Goal: Information Seeking & Learning: Learn about a topic

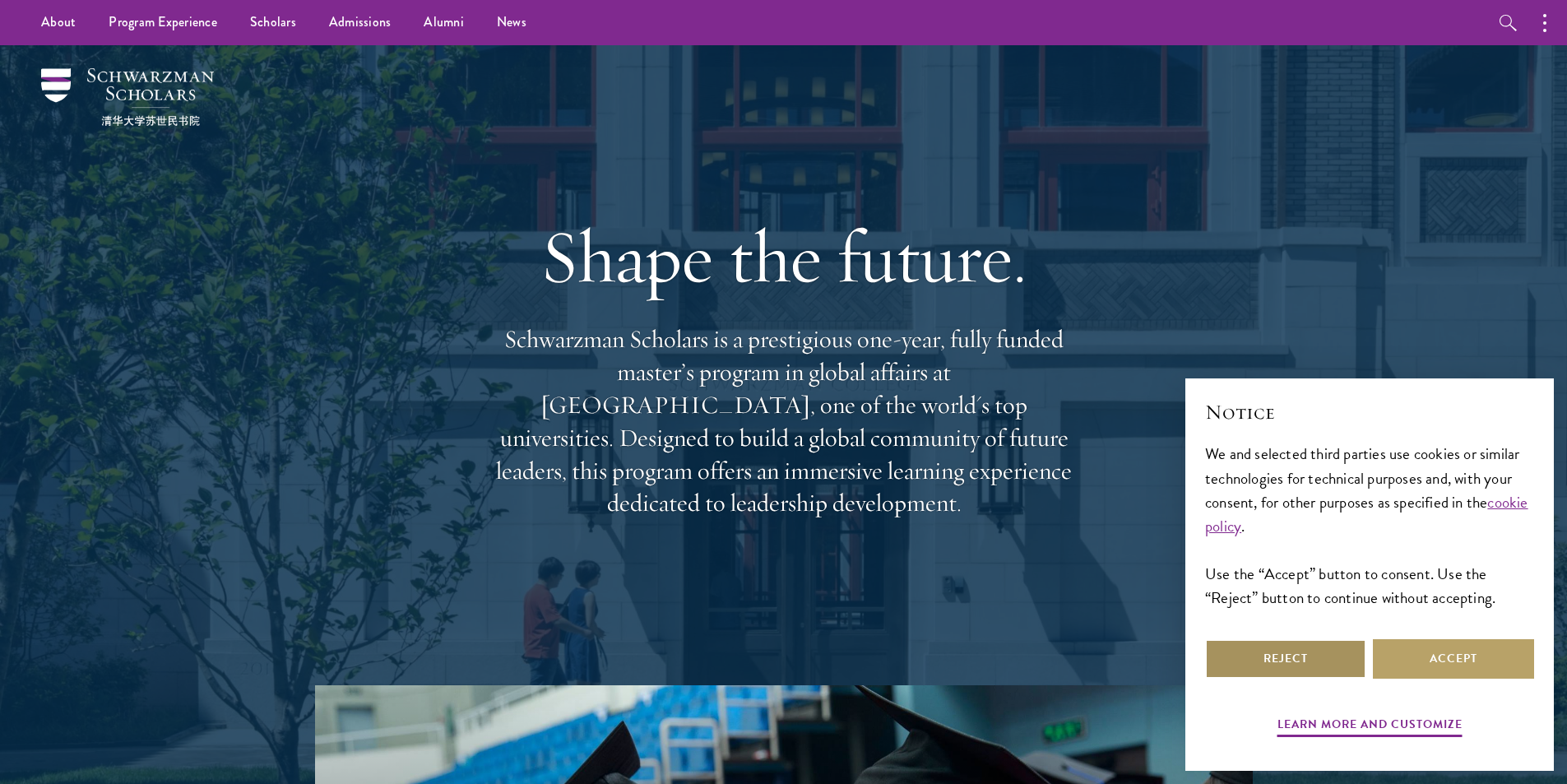
click at [1302, 661] on button "Reject" at bounding box center [1286, 658] width 162 height 40
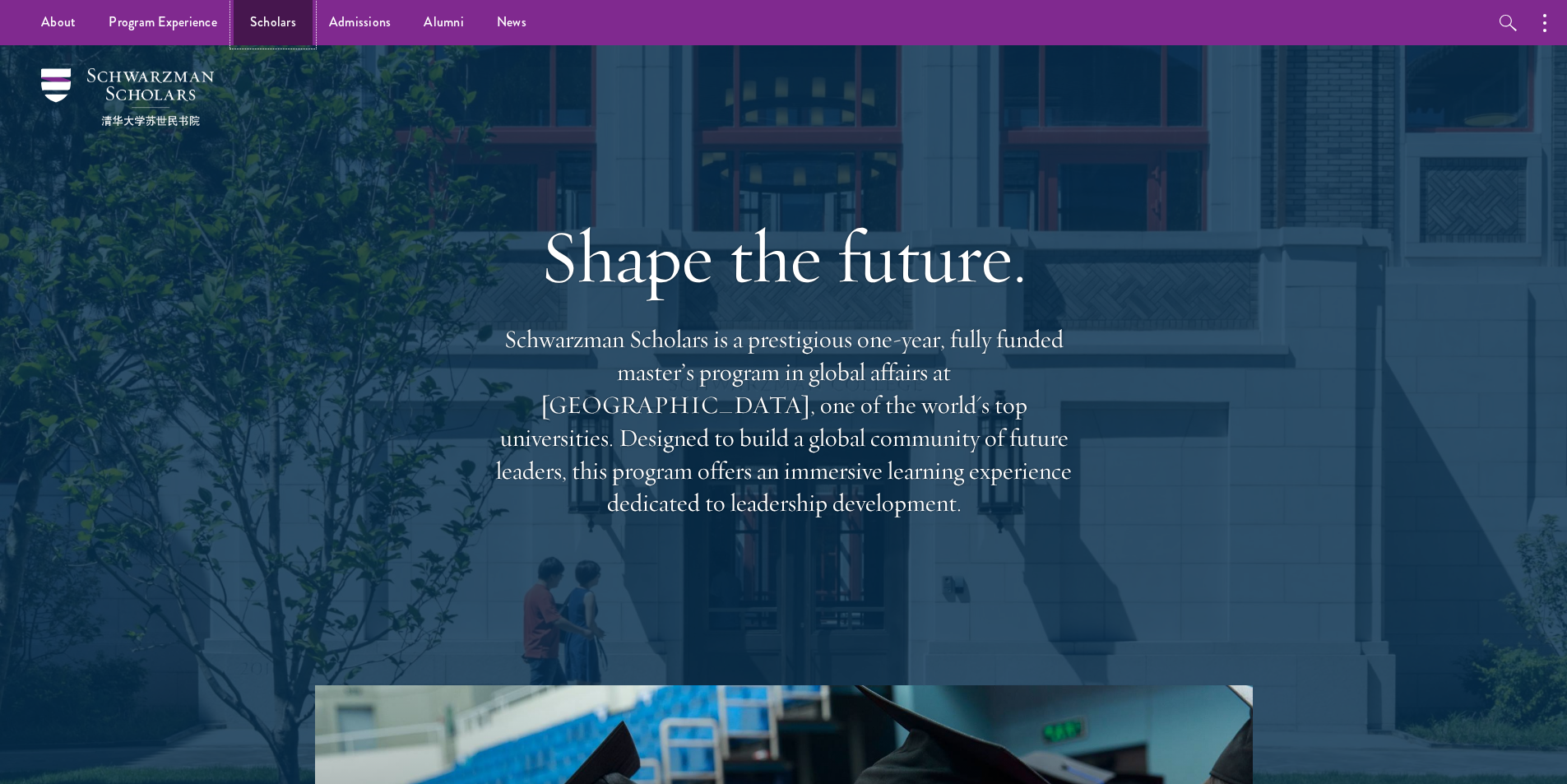
click at [260, 28] on link "Scholars" at bounding box center [274, 22] width 79 height 45
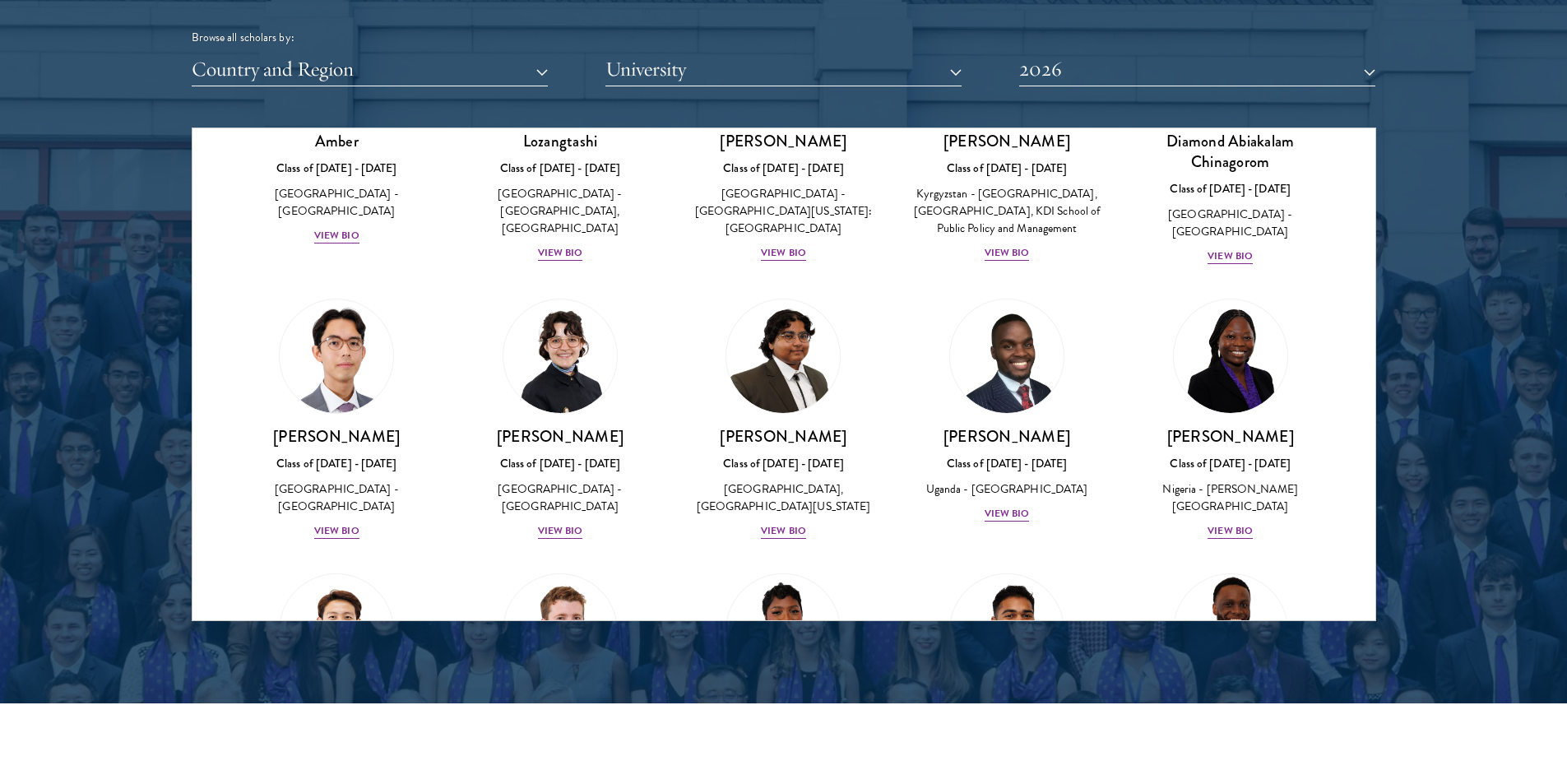
scroll to position [164, 0]
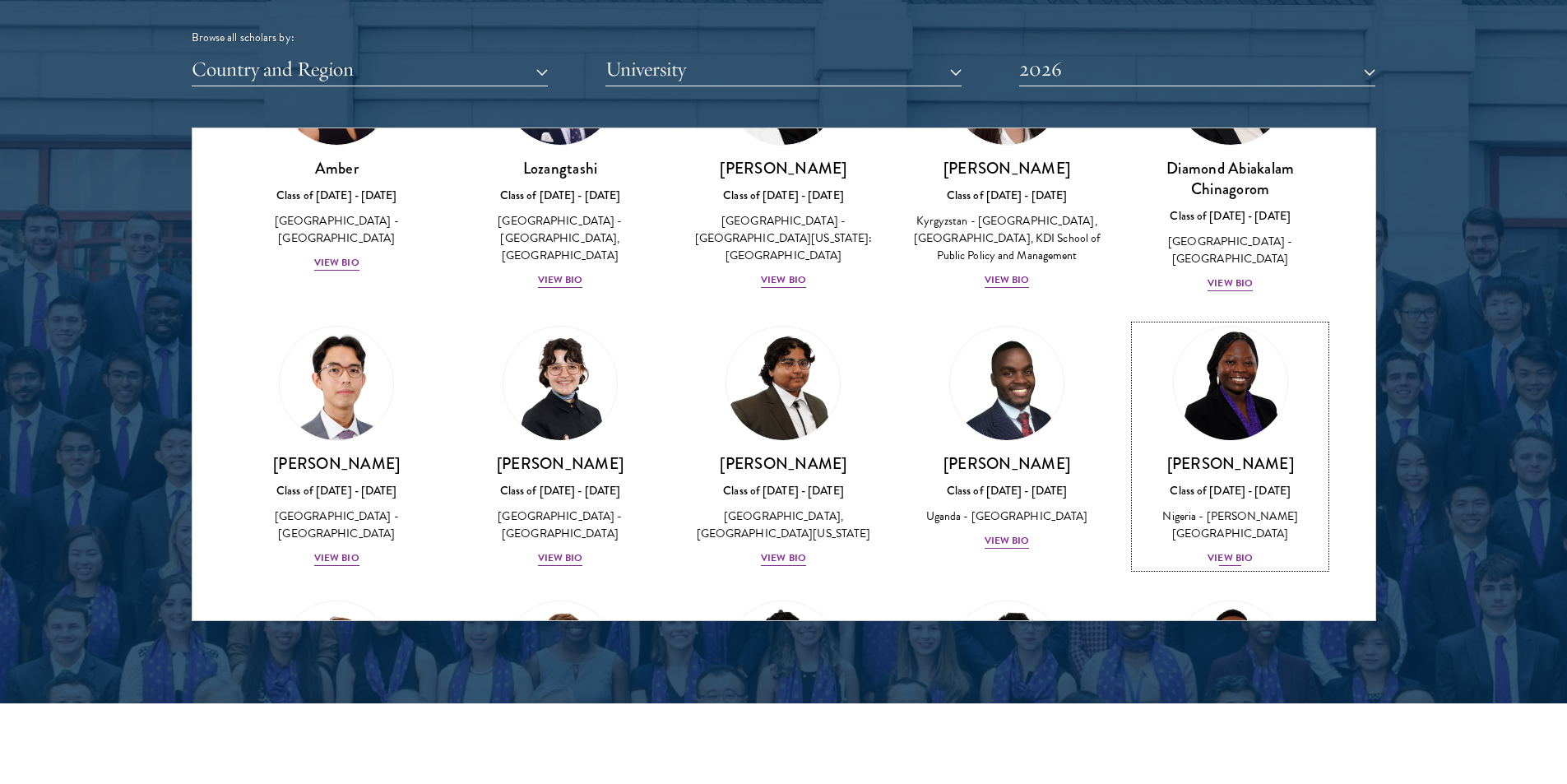
click at [1216, 554] on div "View Bio" at bounding box center [1230, 558] width 45 height 15
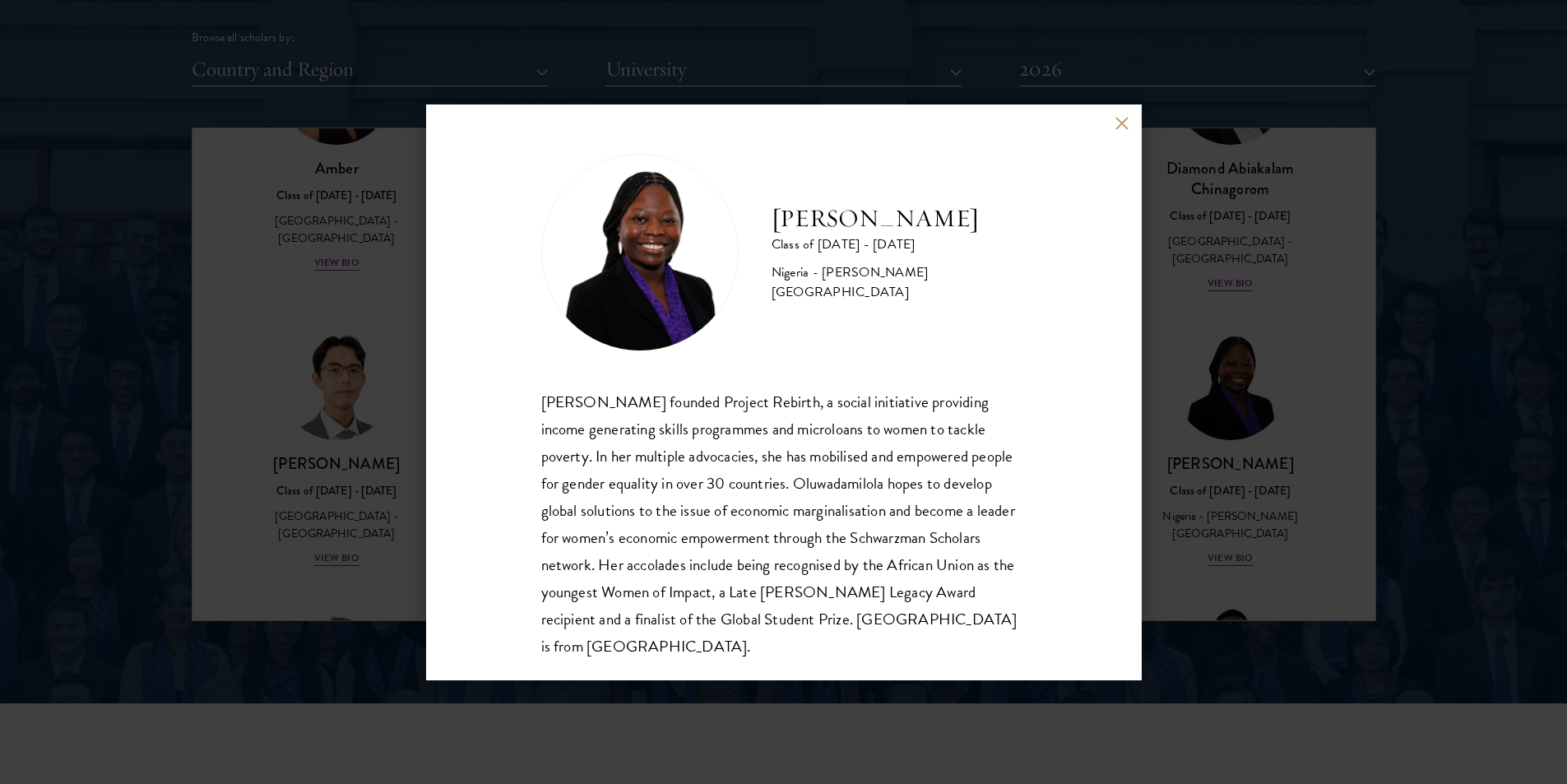
scroll to position [29, 0]
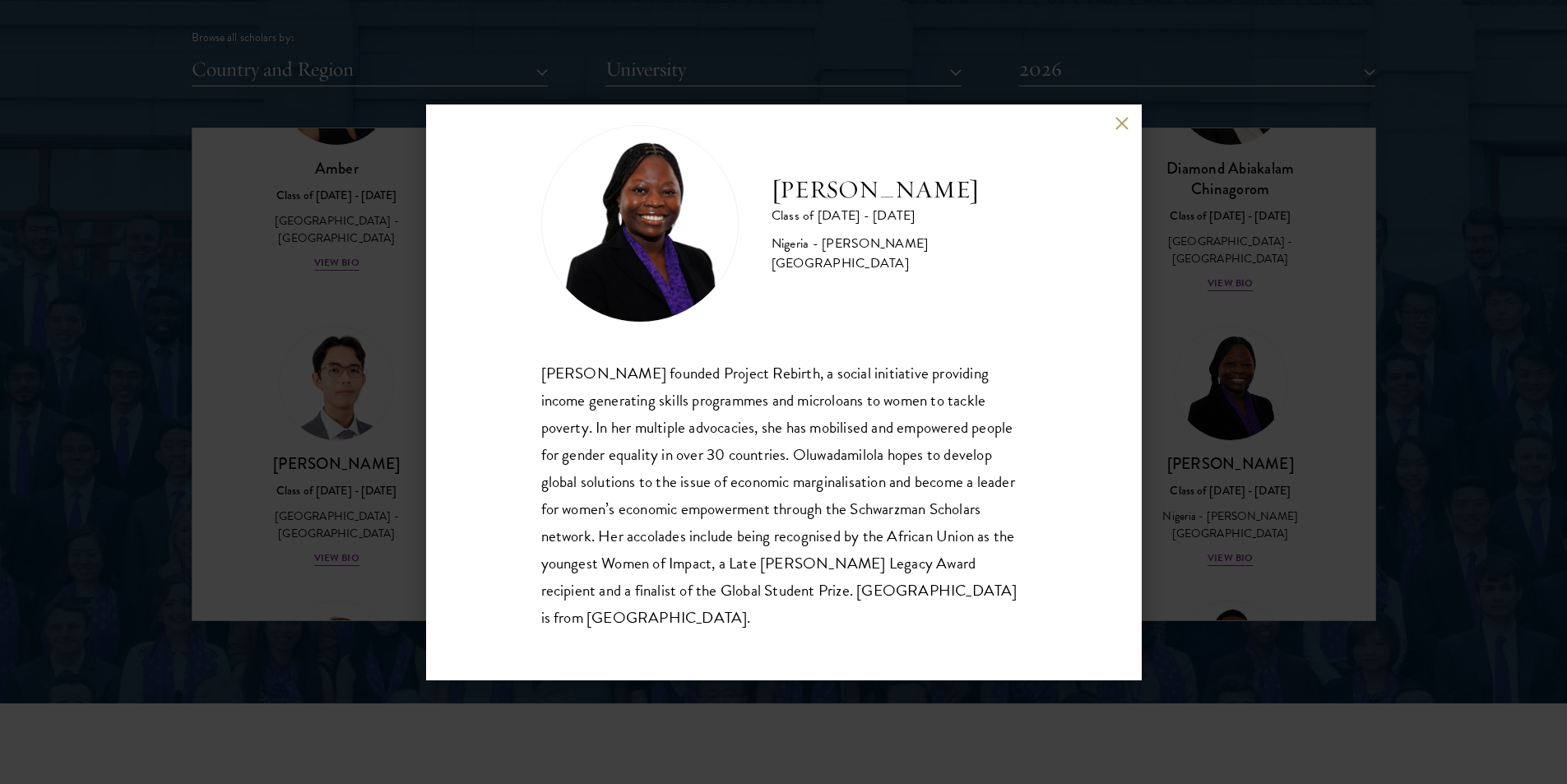
click at [1454, 506] on div "[PERSON_NAME] Class of [DATE] - [DATE] [GEOGRAPHIC_DATA] - [PERSON_NAME][GEOGRA…" at bounding box center [784, 392] width 1567 height 784
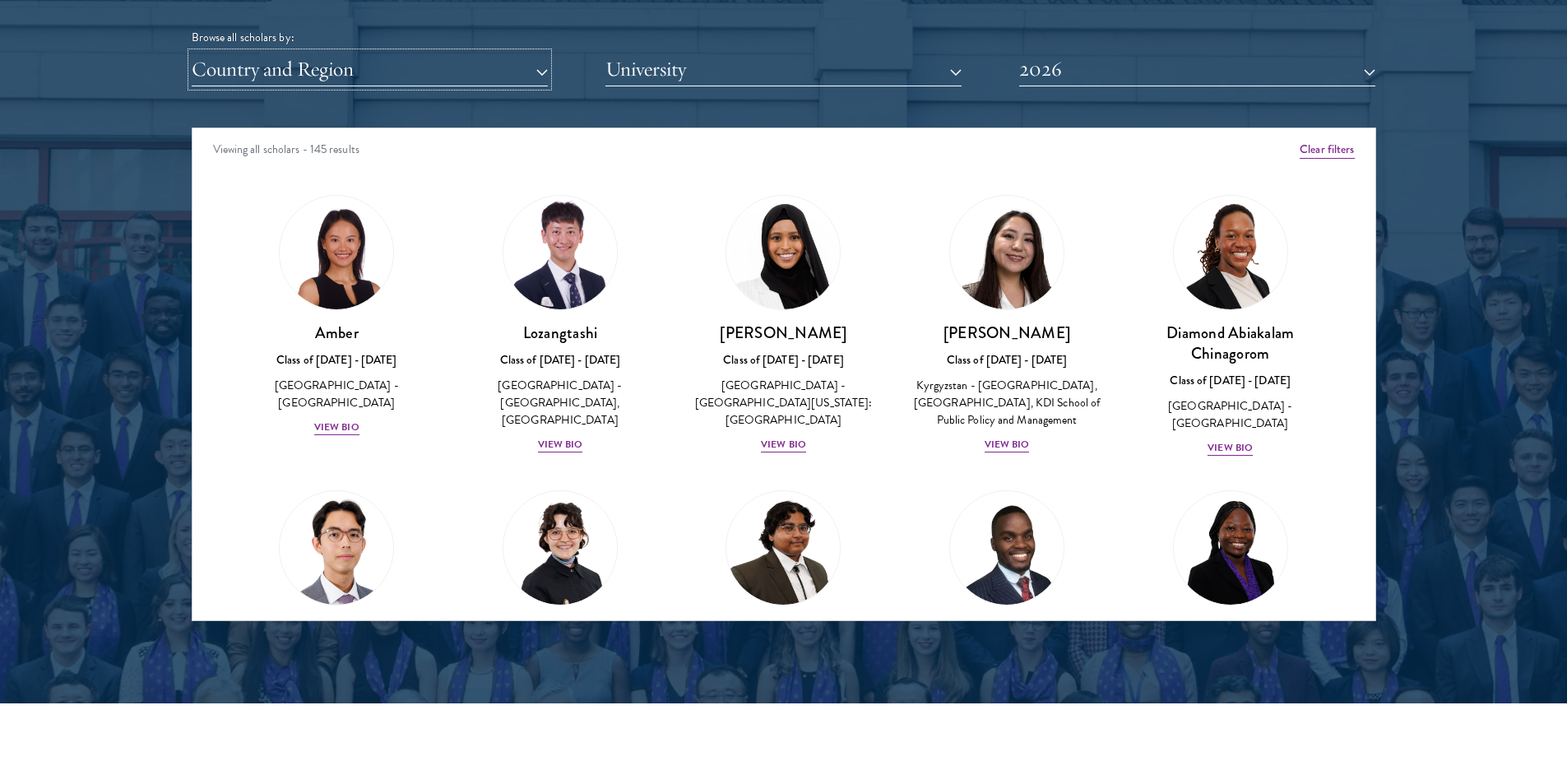
click at [459, 71] on button "Country and Region" at bounding box center [370, 69] width 356 height 34
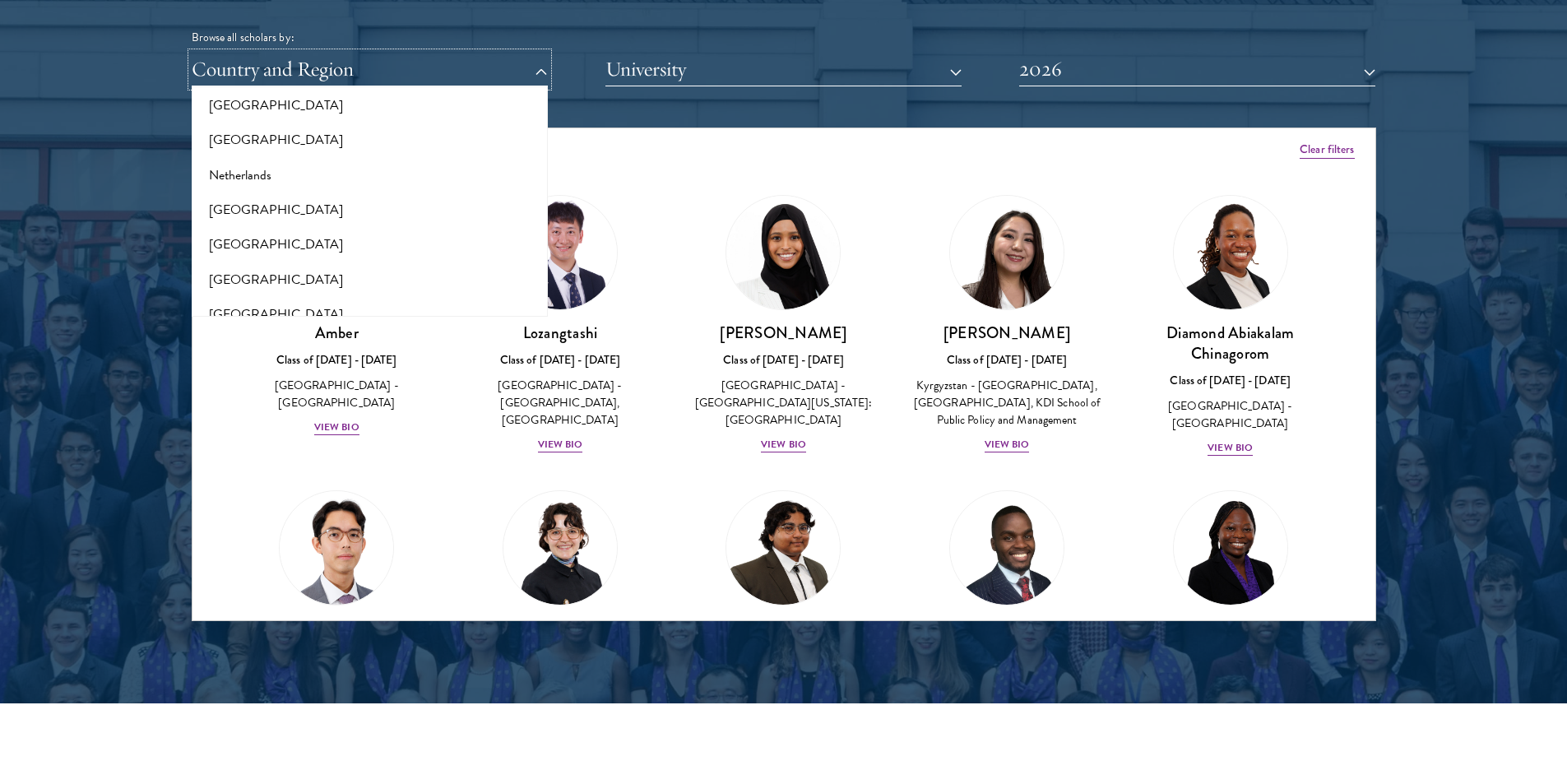
scroll to position [2220, 0]
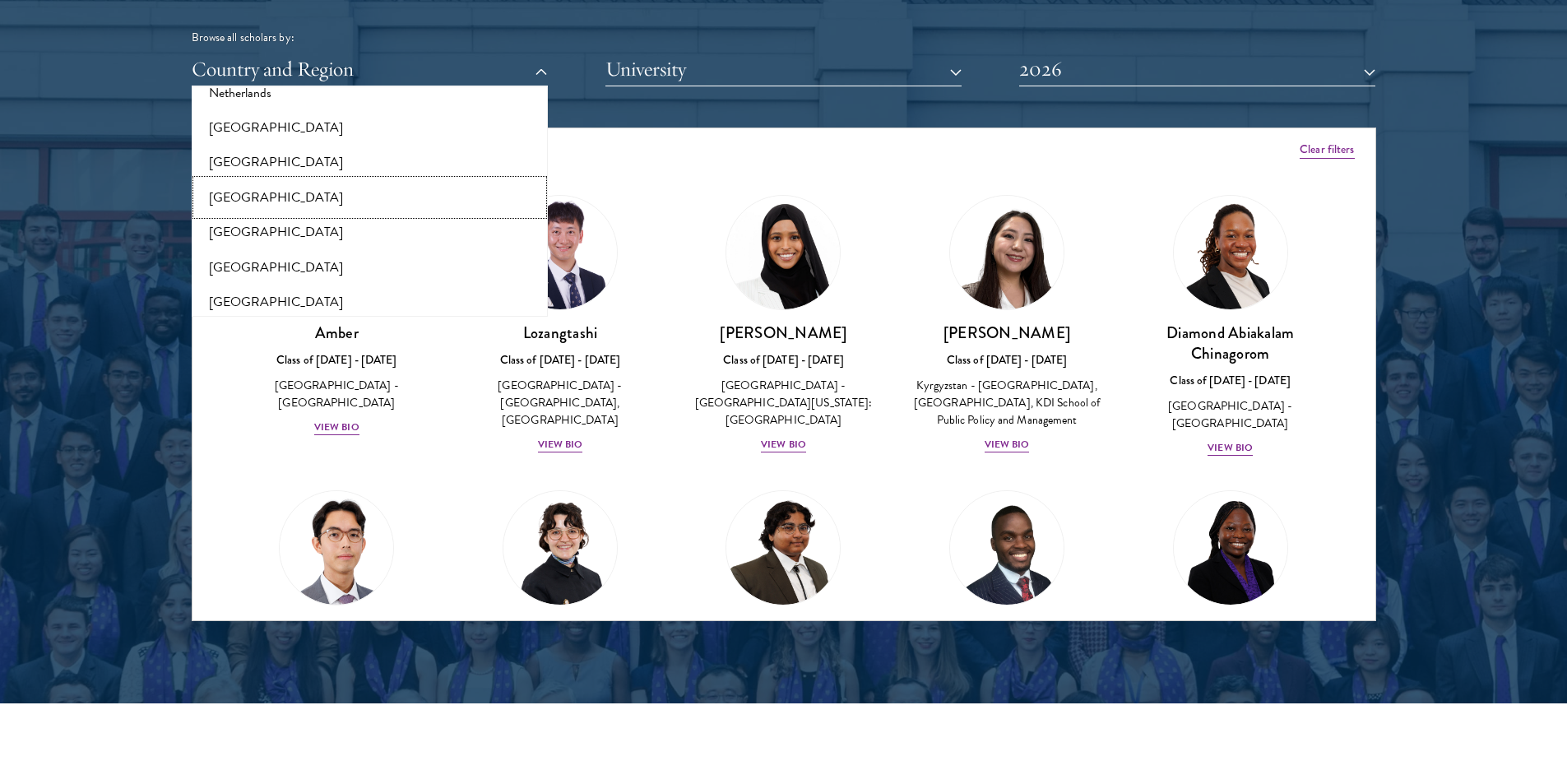
click at [336, 199] on button "[GEOGRAPHIC_DATA]" at bounding box center [370, 197] width 346 height 35
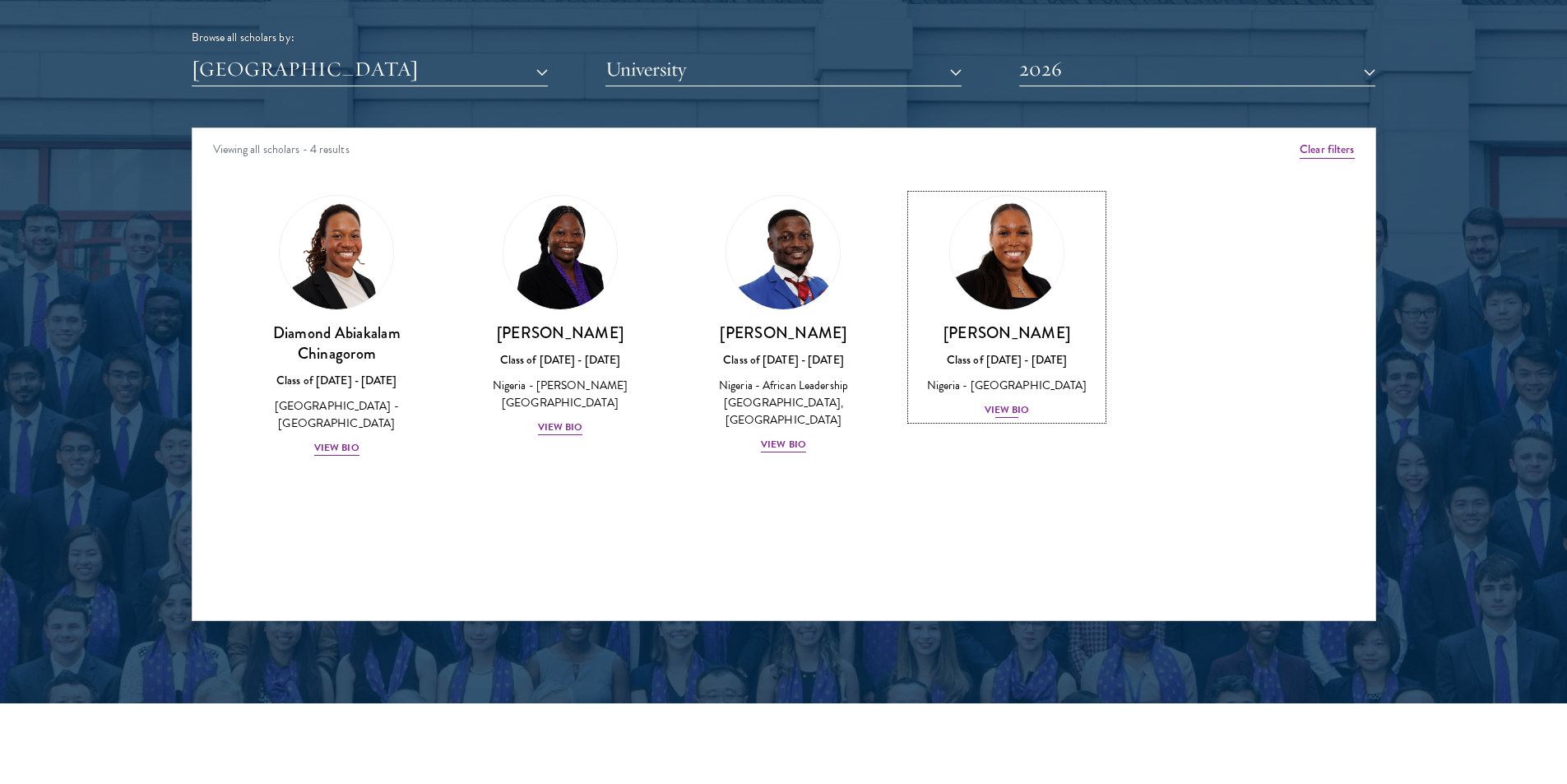
click at [1016, 416] on div "View Bio" at bounding box center [1007, 410] width 45 height 15
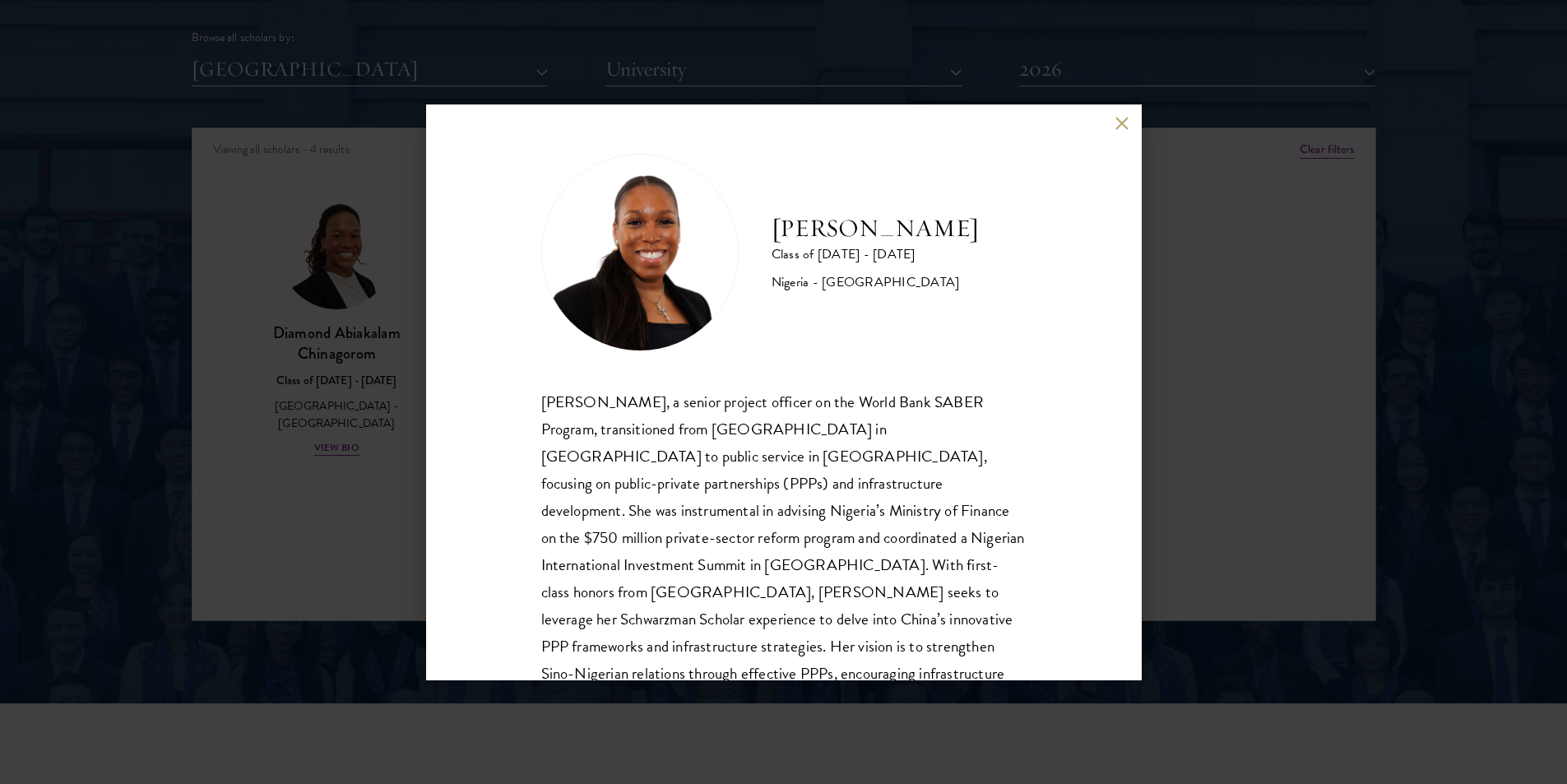
click at [1122, 124] on button at bounding box center [1122, 124] width 14 height 14
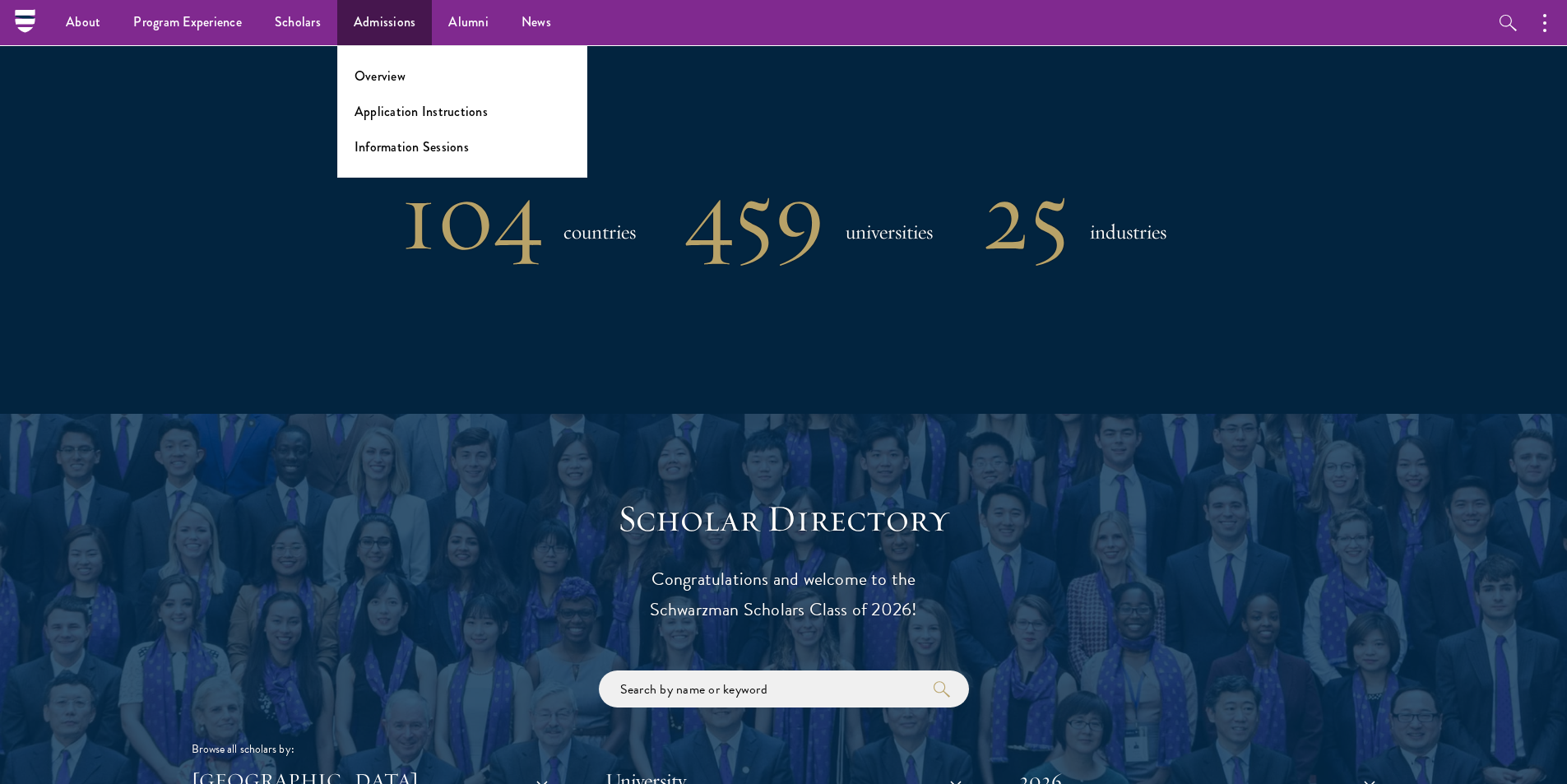
scroll to position [1316, 0]
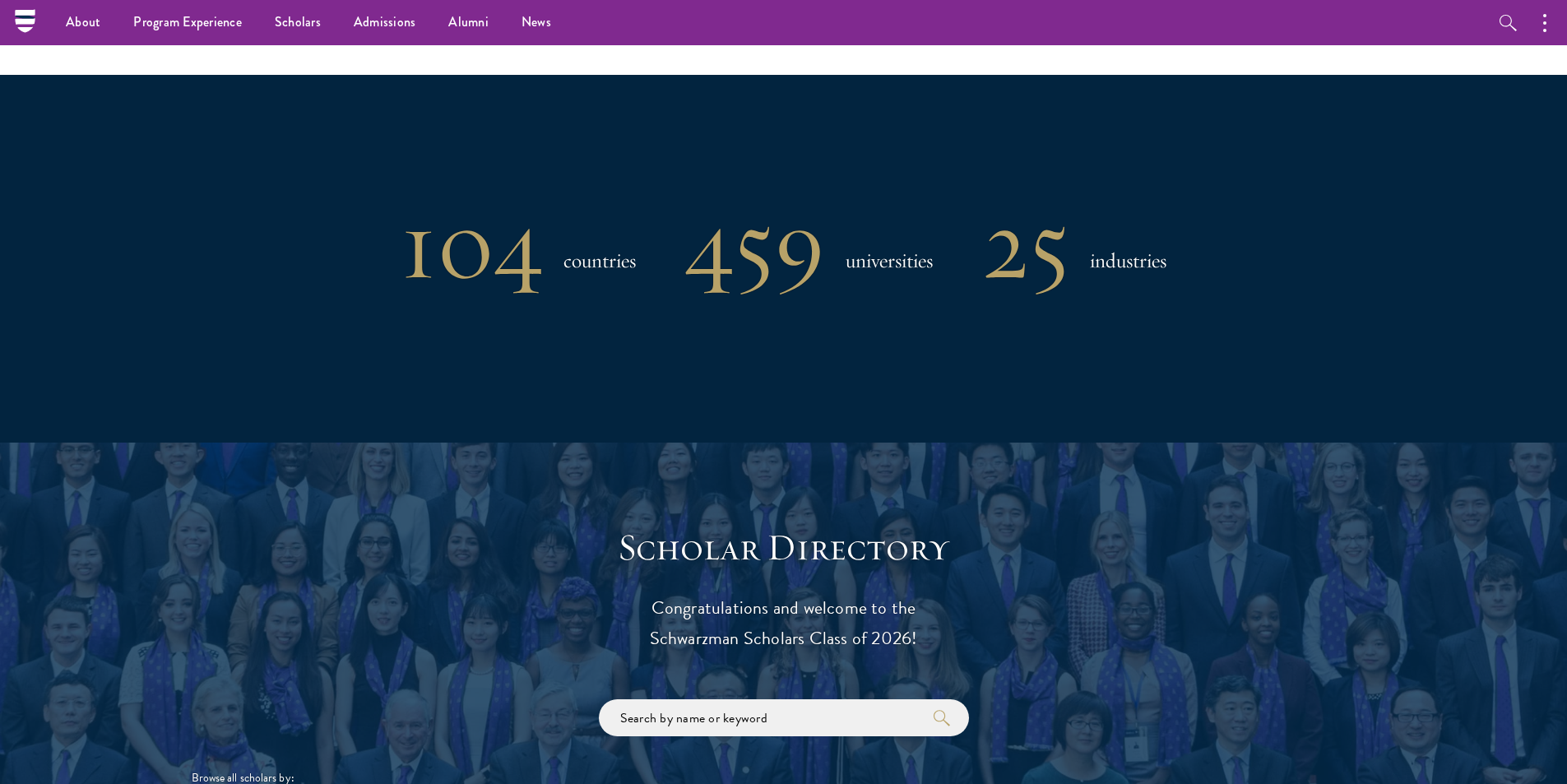
click at [38, 17] on nav "About Overview Leadership Donors Program Experience Overview Curriculum Student…" at bounding box center [679, 22] width 1309 height 45
click at [26, 17] on nav "About Overview Leadership Donors Program Experience Overview Curriculum Student…" at bounding box center [679, 22] width 1309 height 45
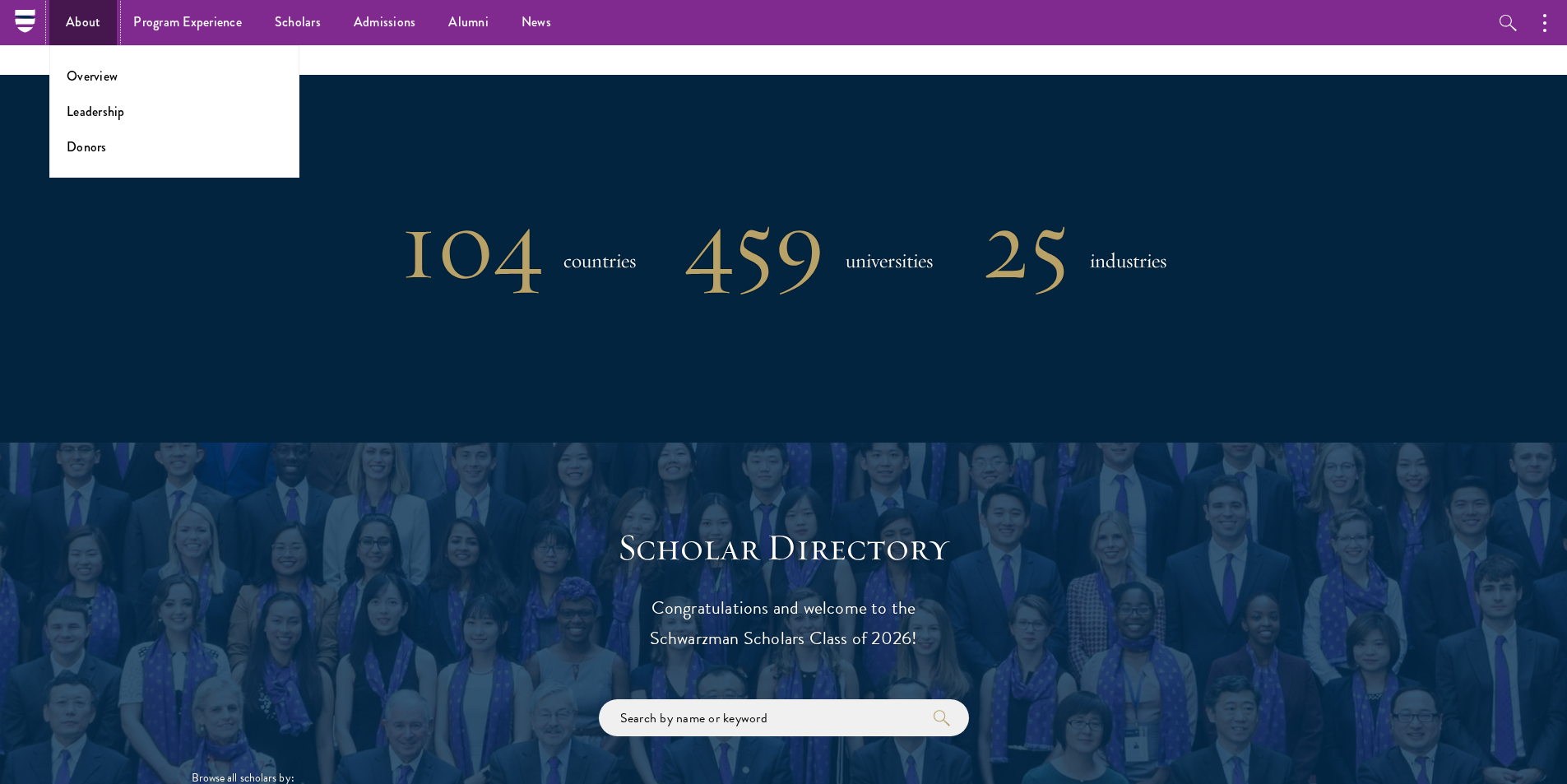
click at [81, 14] on link "About" at bounding box center [83, 22] width 68 height 45
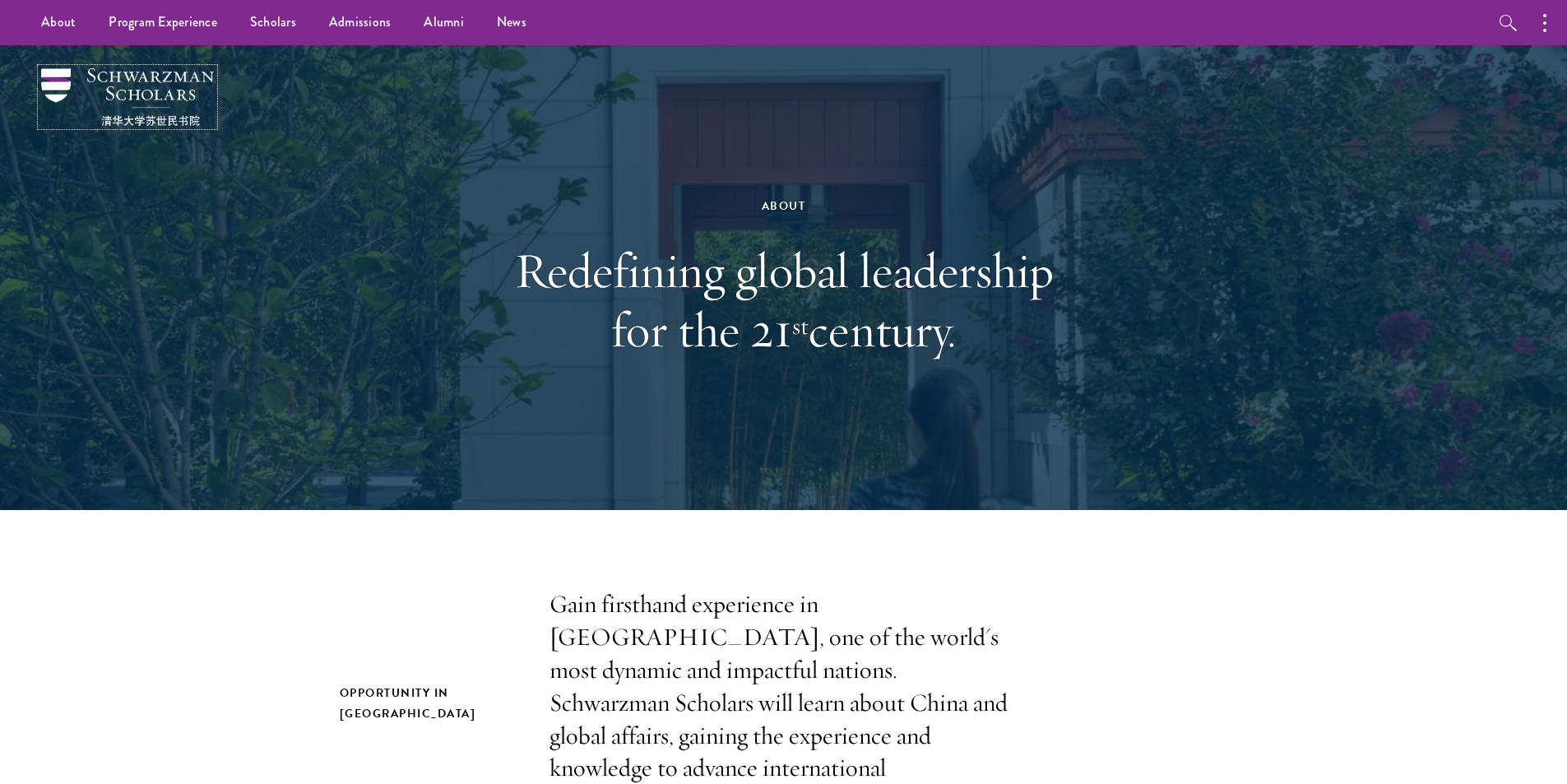
click at [127, 78] on img at bounding box center [128, 98] width 173 height 58
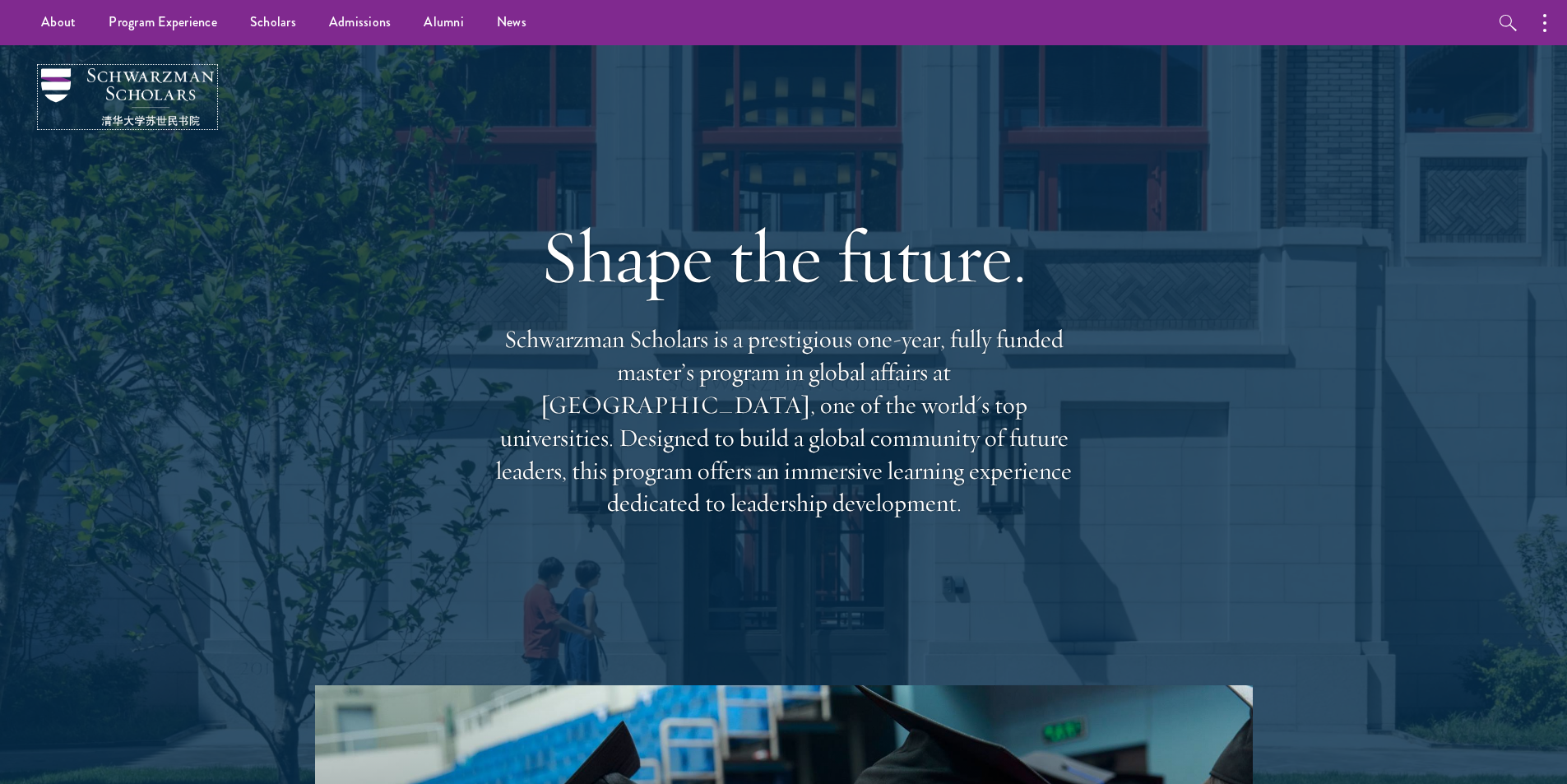
click at [139, 88] on img at bounding box center [128, 98] width 173 height 58
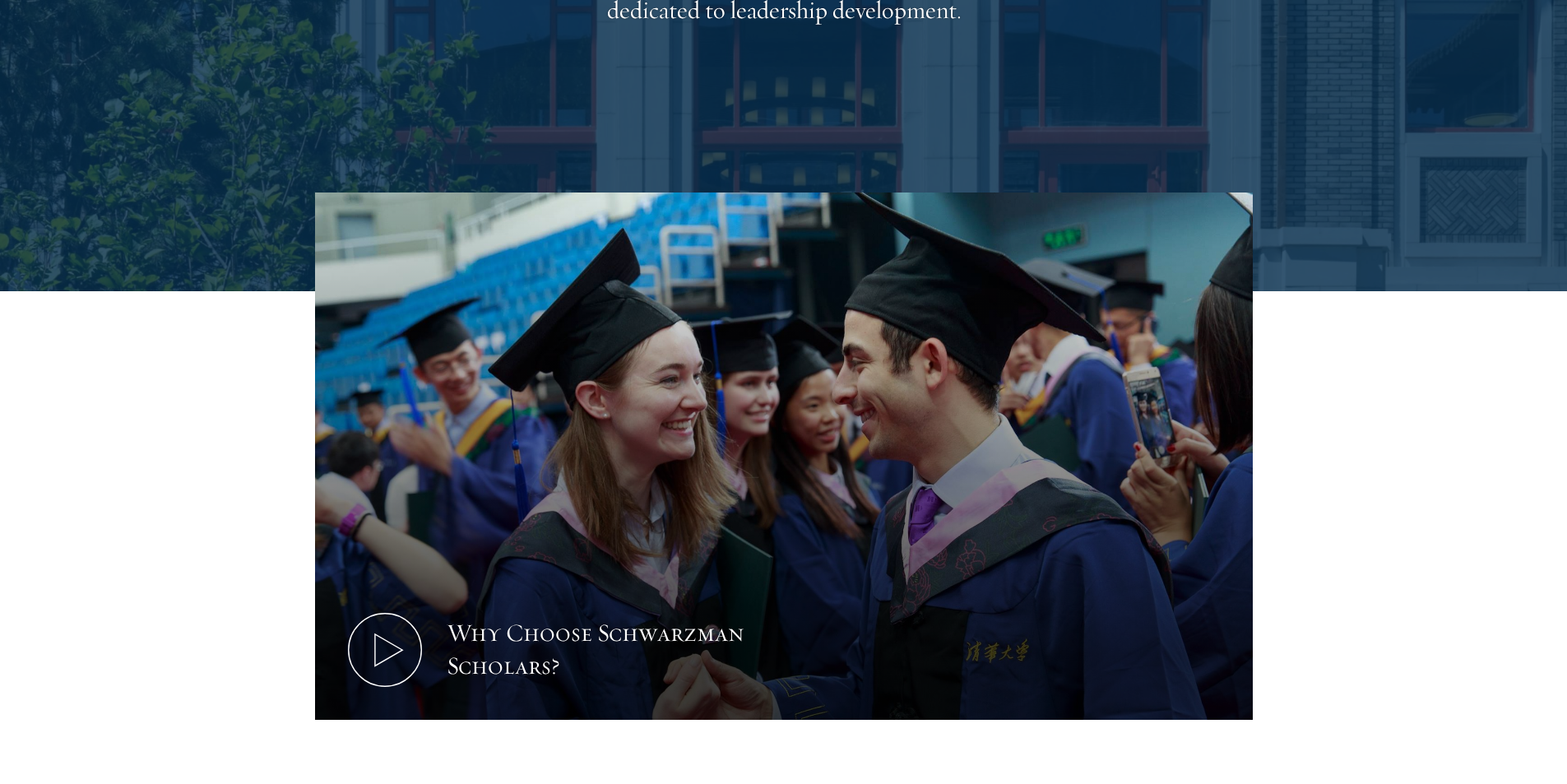
scroll to position [493, 0]
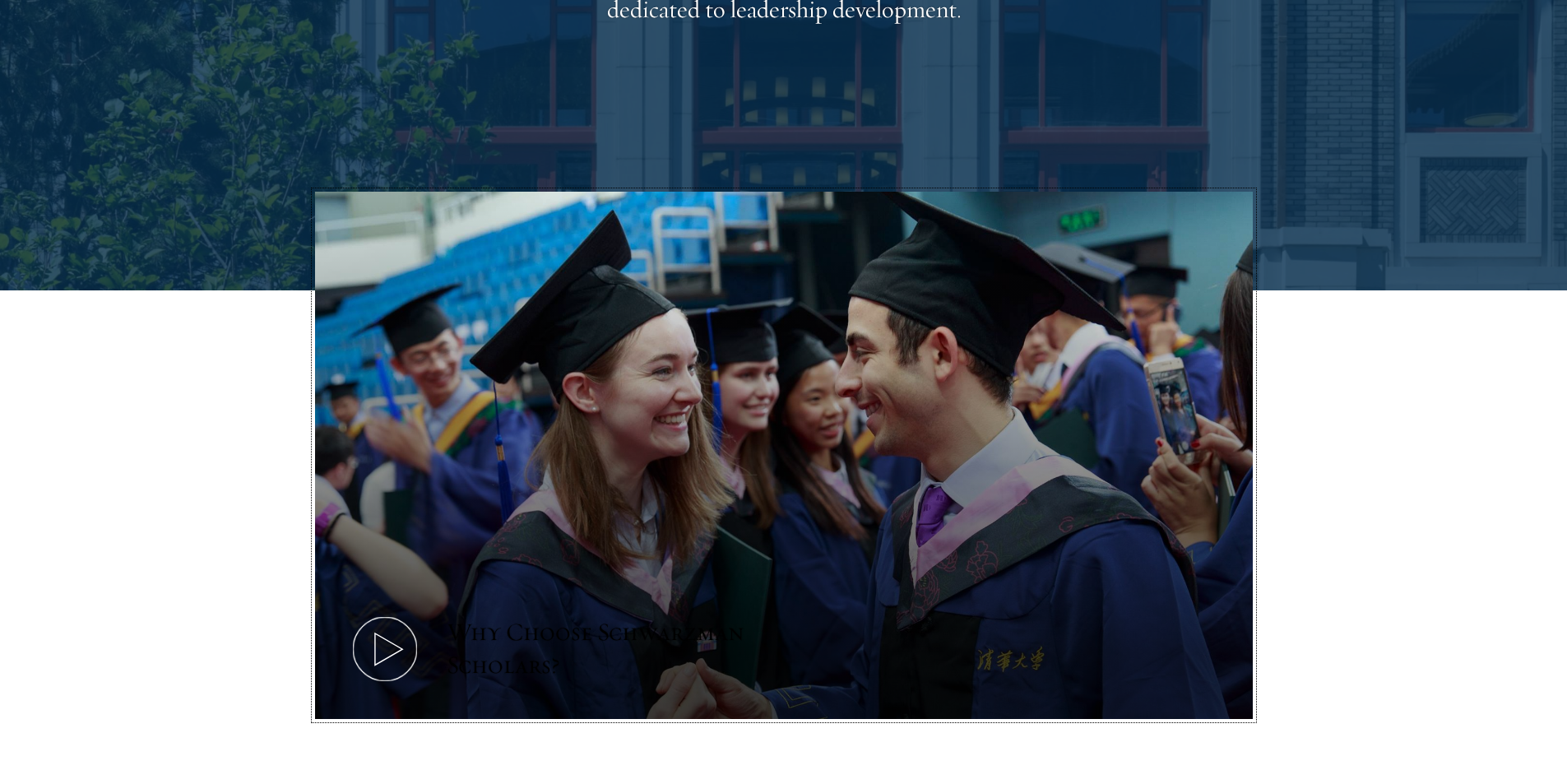
drag, startPoint x: 668, startPoint y: 296, endPoint x: 2287, endPoint y: 563, distance: 1640.9
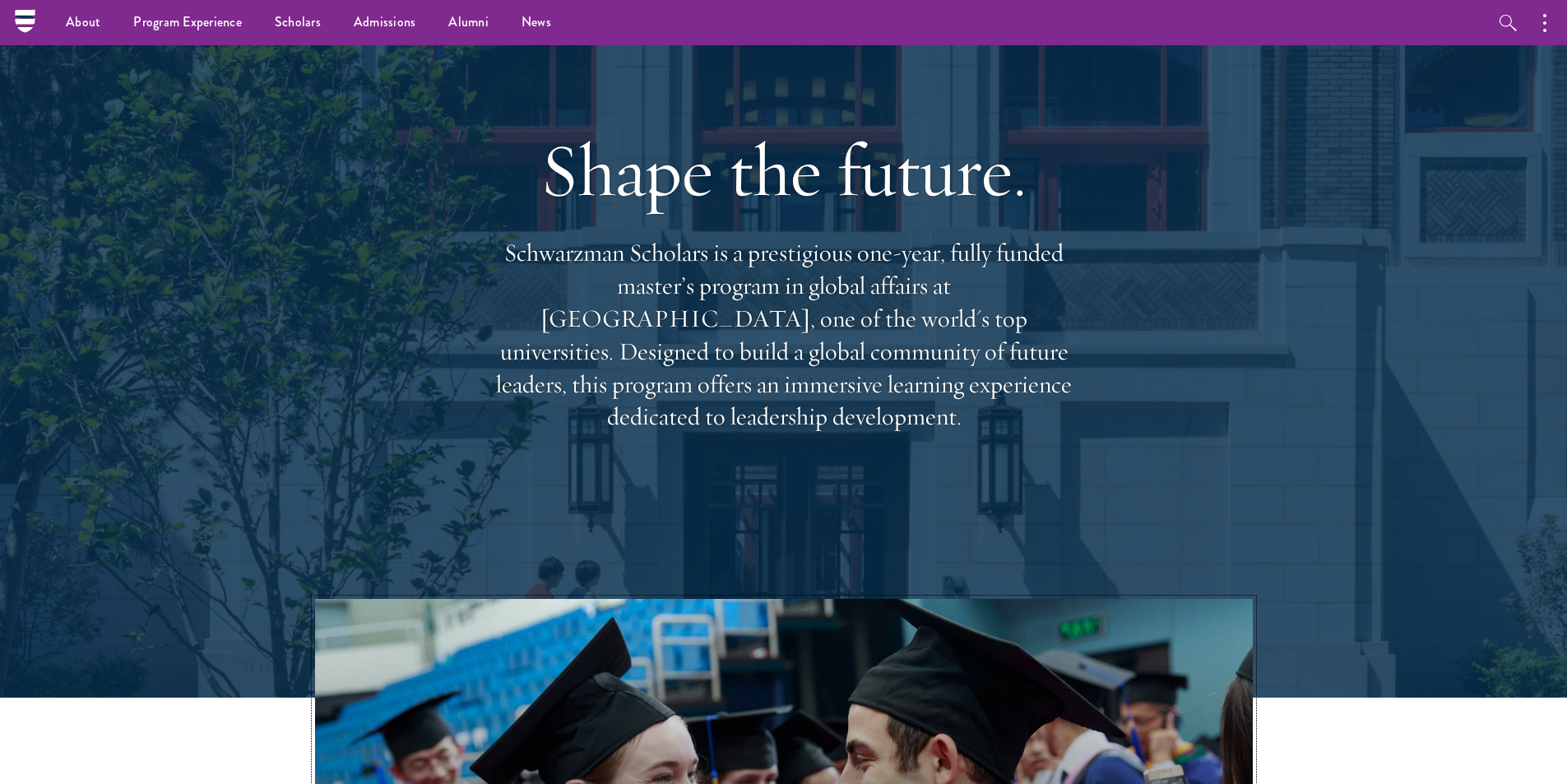
scroll to position [0, 0]
